Goal: Task Accomplishment & Management: Use online tool/utility

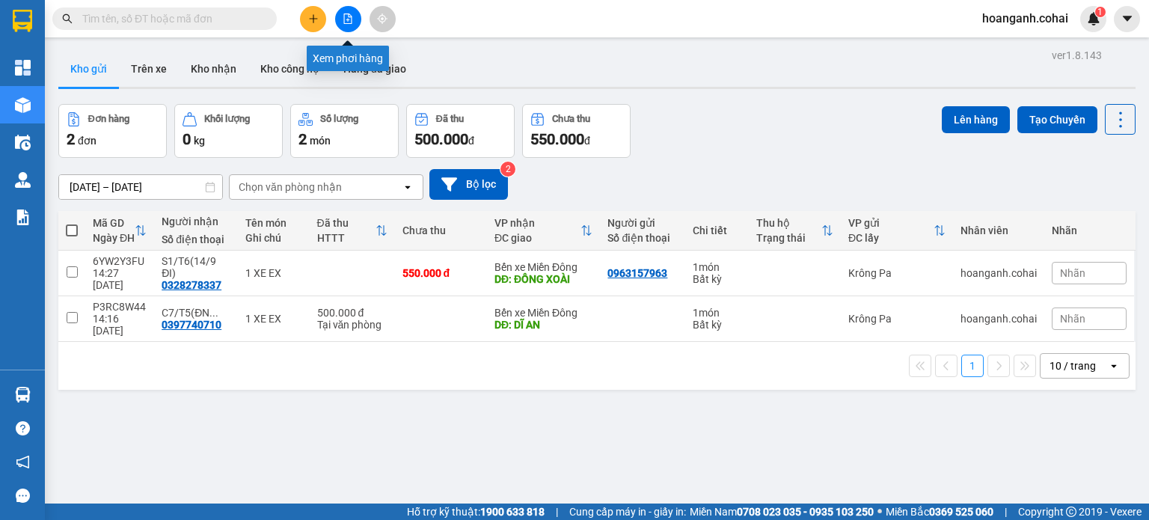
click at [341, 14] on button at bounding box center [348, 19] width 26 height 26
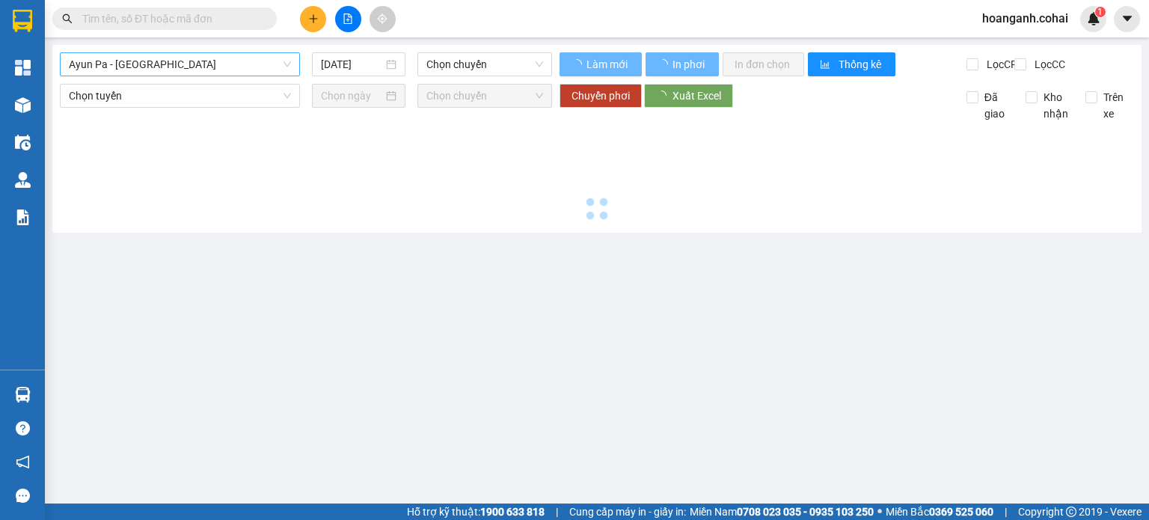
type input "[DATE]"
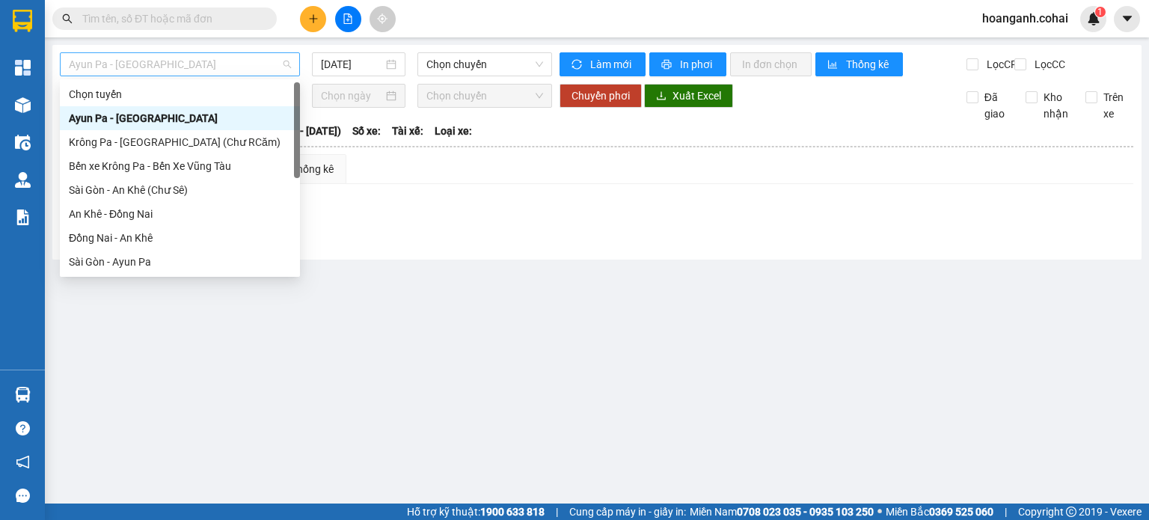
click at [226, 66] on span "Ayun Pa - [GEOGRAPHIC_DATA]" at bounding box center [180, 64] width 222 height 22
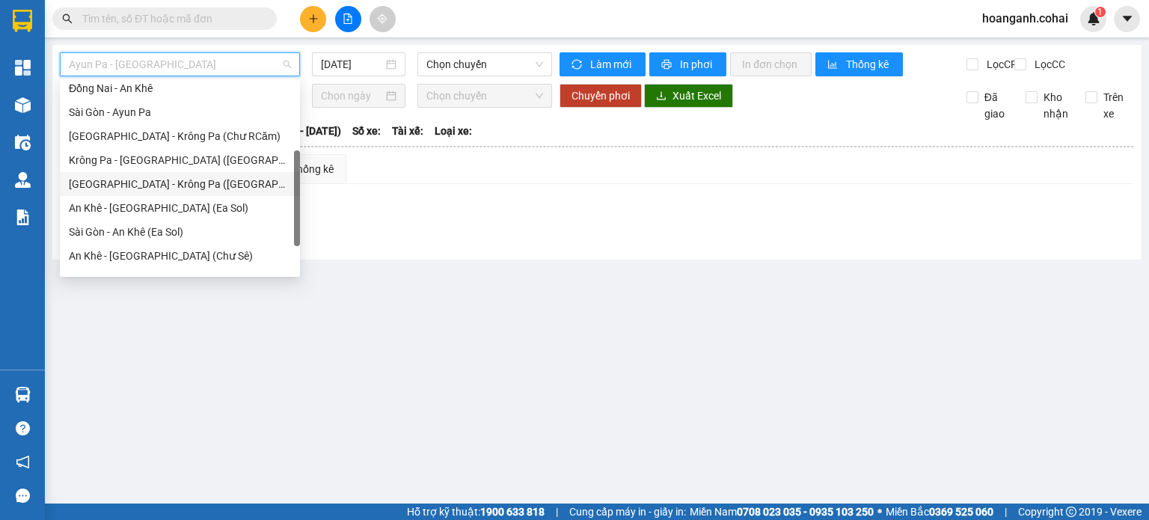
click at [166, 183] on div "[GEOGRAPHIC_DATA] - Krông Pa ([GEOGRAPHIC_DATA])" at bounding box center [180, 184] width 222 height 16
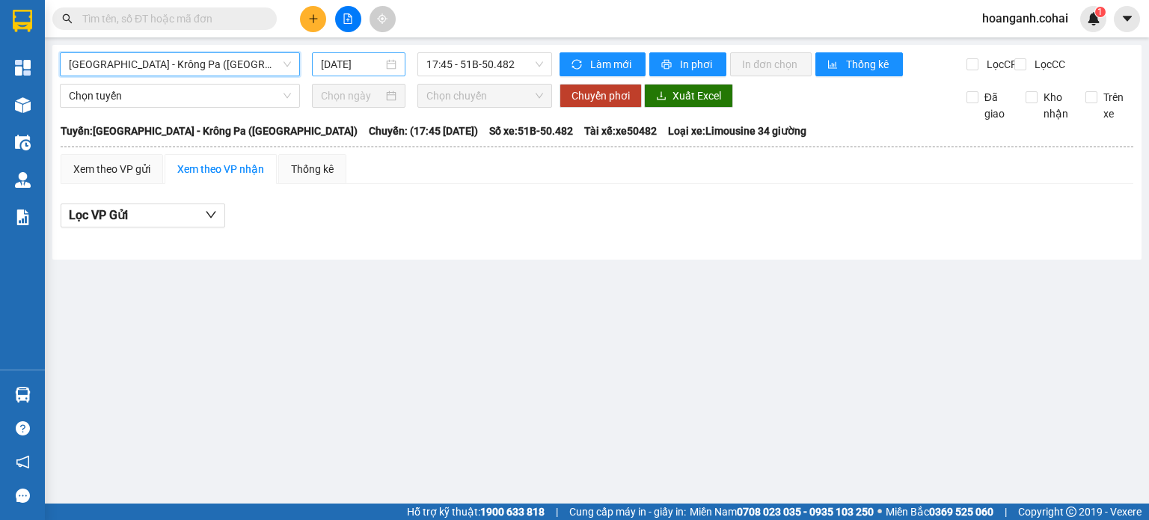
click at [359, 60] on input "[DATE]" at bounding box center [351, 64] width 61 height 16
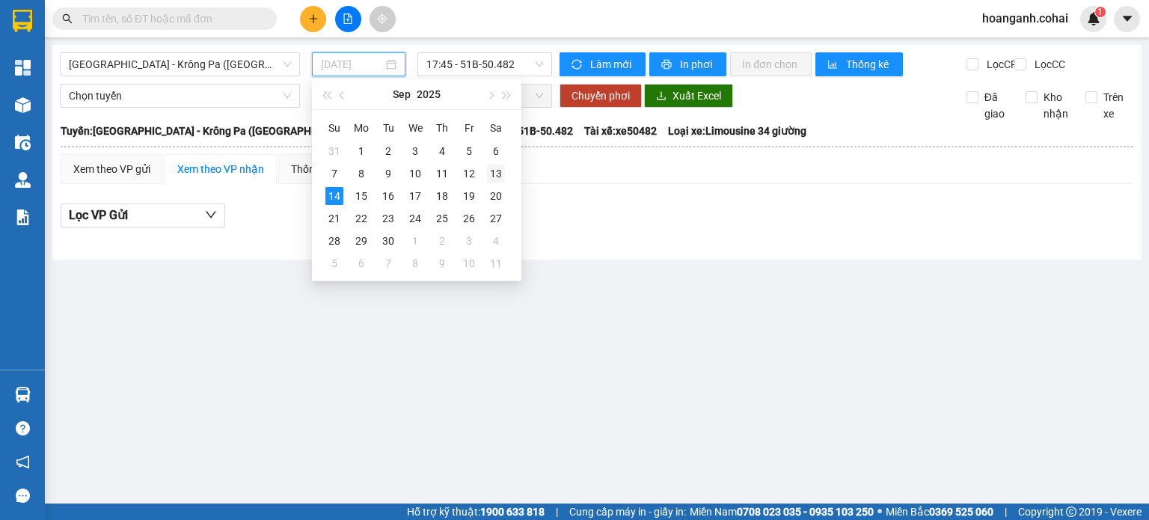
click at [494, 173] on div "13" at bounding box center [496, 174] width 18 height 18
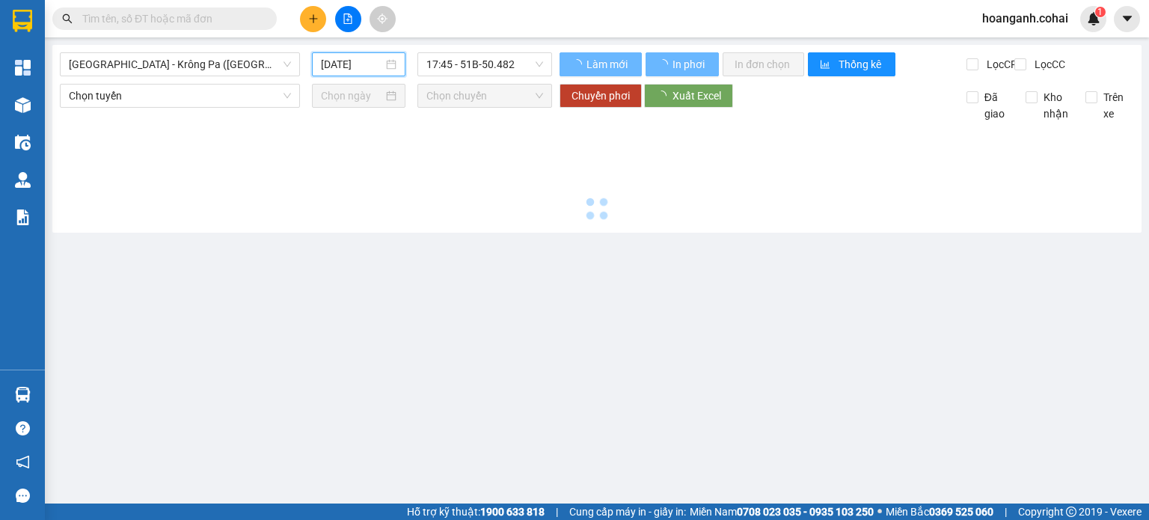
type input "[DATE]"
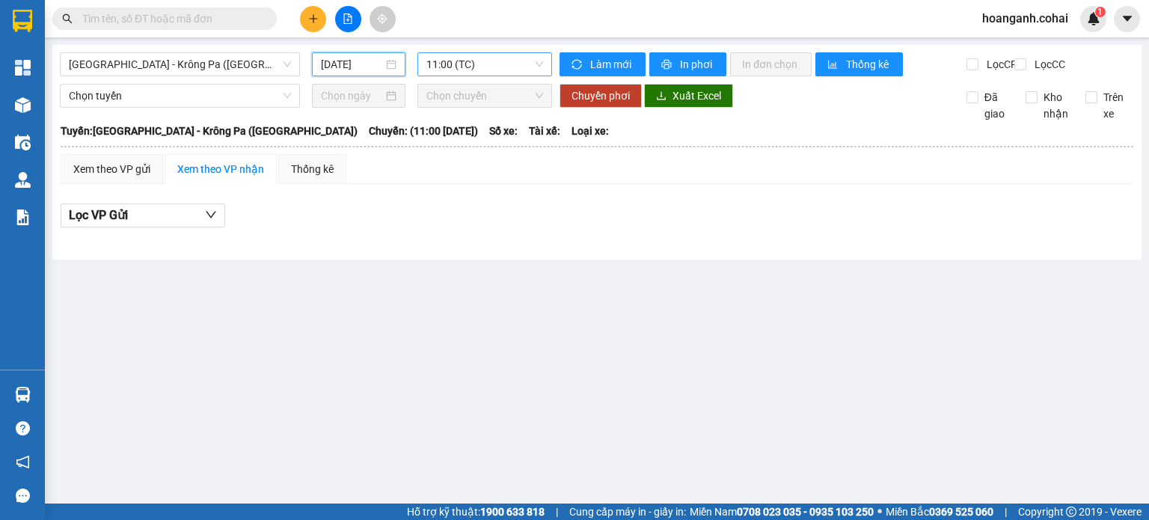
click at [521, 58] on span "11:00 (TC)" at bounding box center [484, 64] width 117 height 22
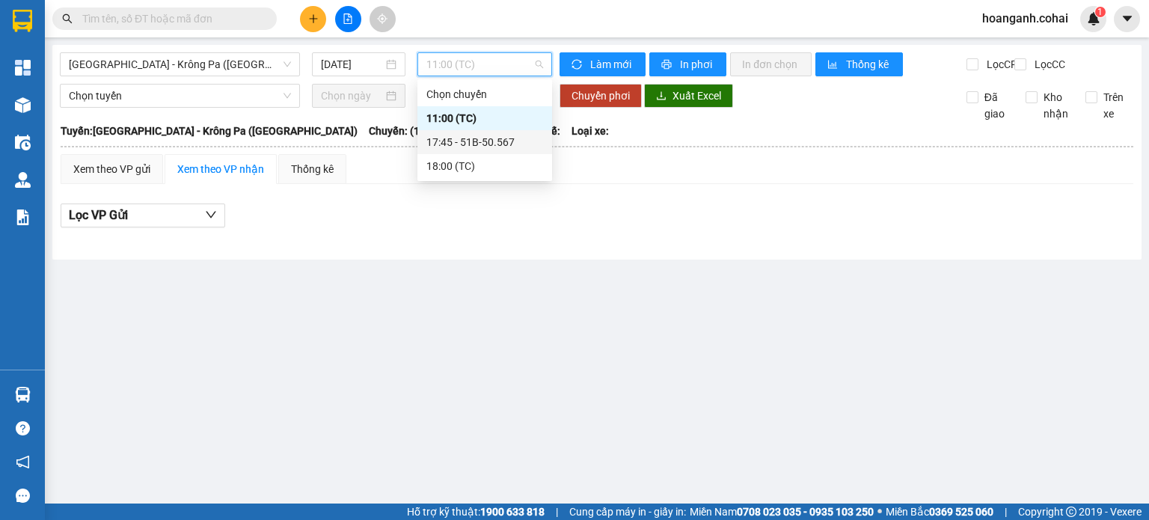
click at [518, 143] on div "17:45 - 51B-50.567" at bounding box center [484, 142] width 117 height 16
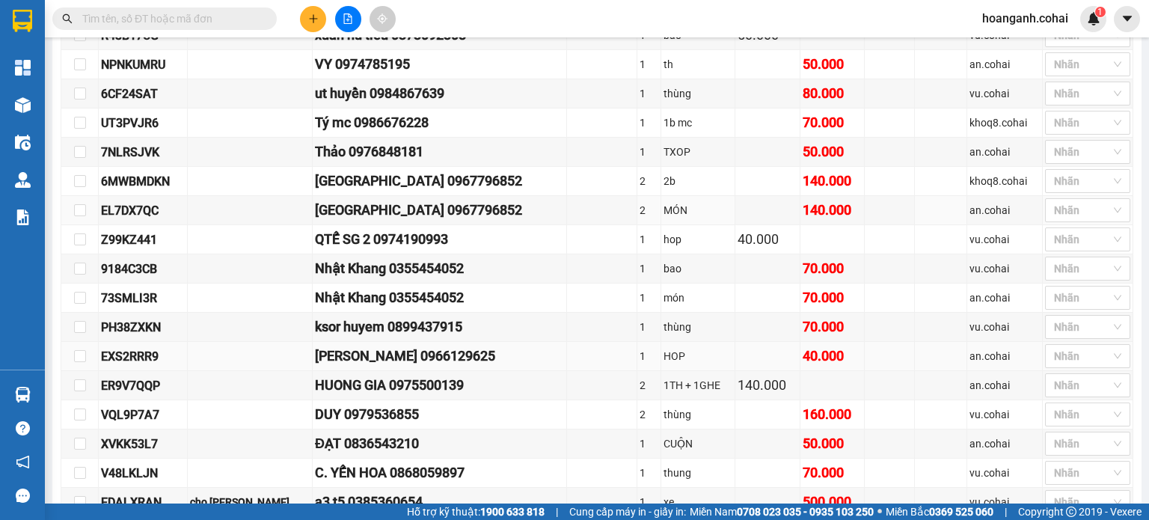
scroll to position [449, 0]
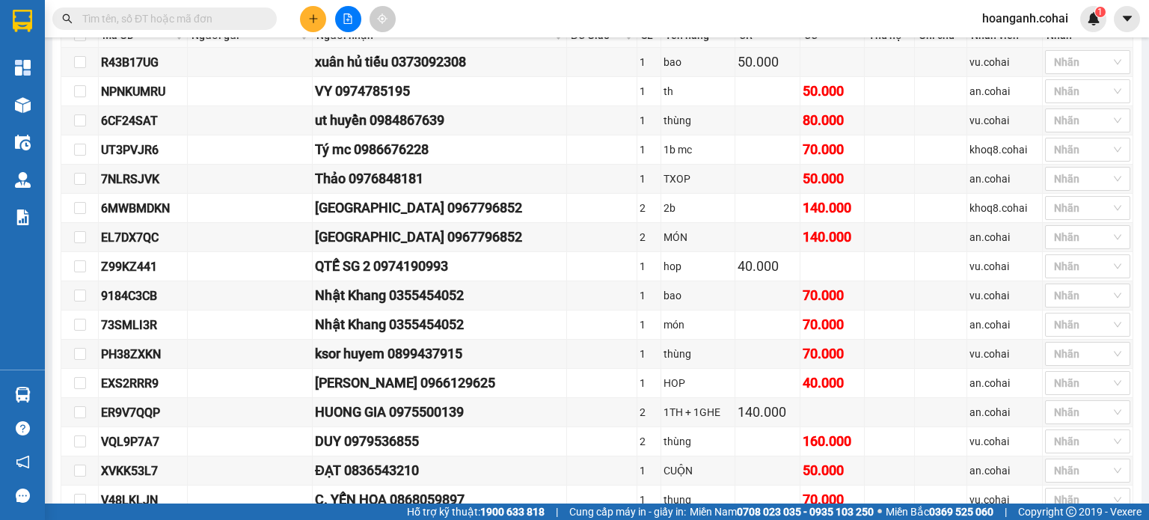
click at [219, 17] on input "text" at bounding box center [170, 18] width 177 height 16
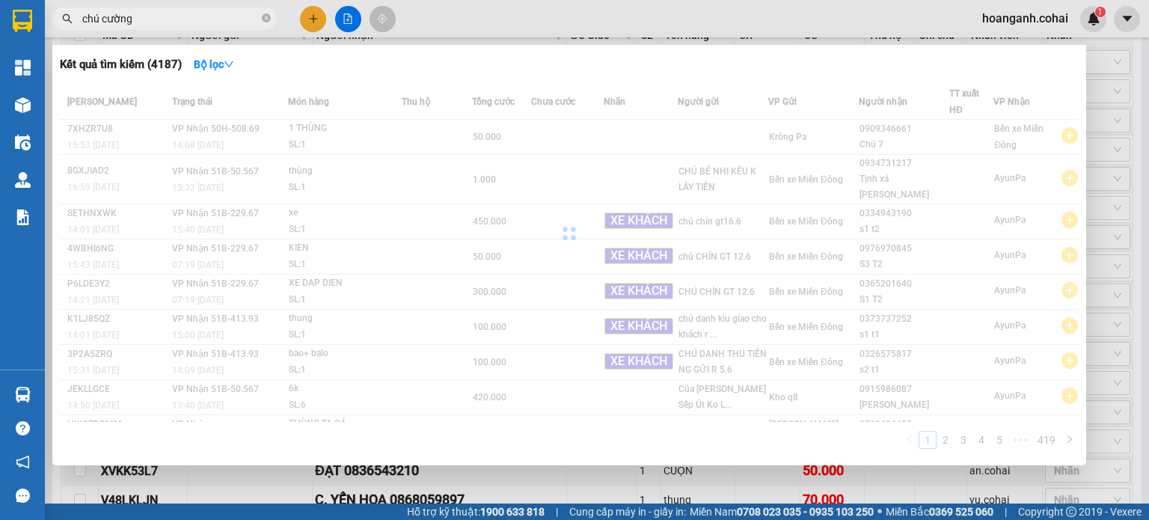
type input "chú cường"
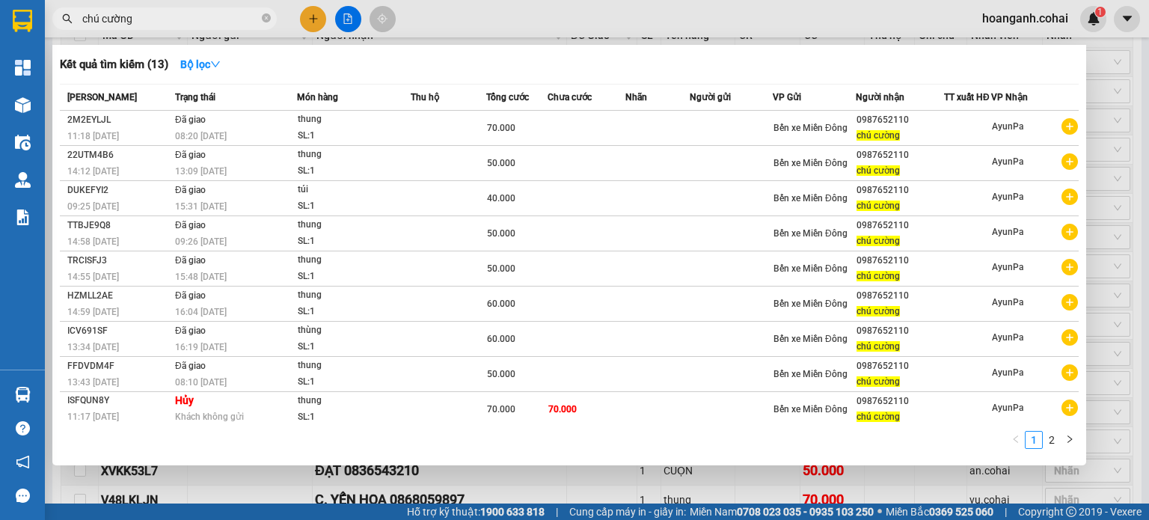
click at [487, 32] on div at bounding box center [574, 260] width 1149 height 520
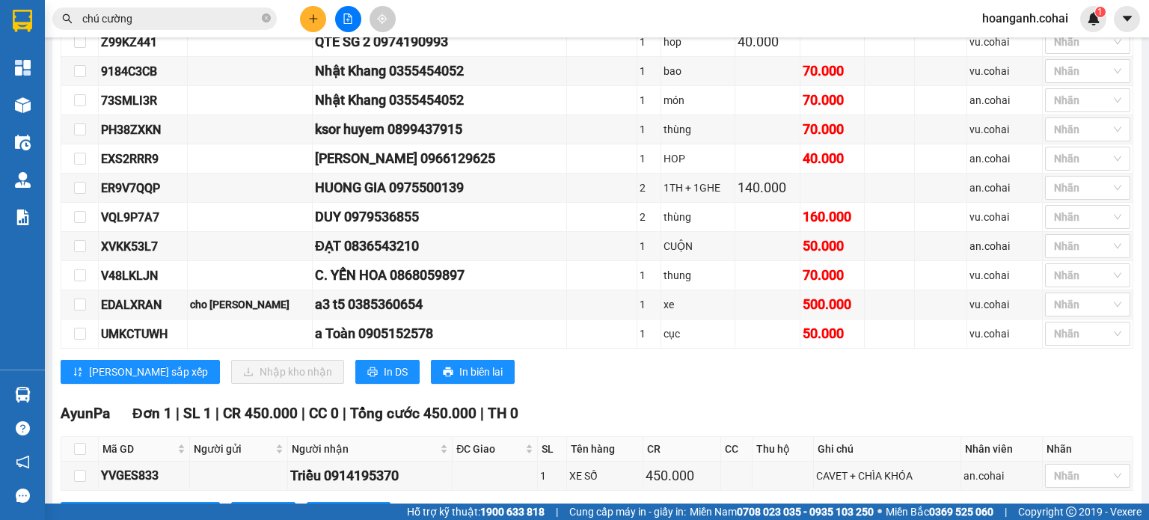
scroll to position [524, 0]
